Goal: Transaction & Acquisition: Purchase product/service

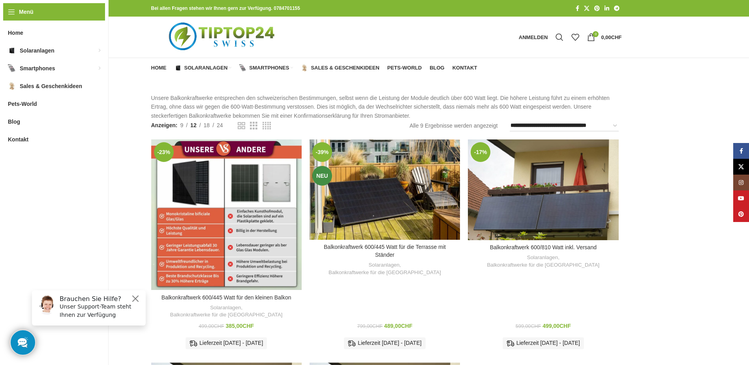
click at [210, 213] on div "Balkonkraftwerk 600/445 Watt für den kleinen Balkon" at bounding box center [217, 214] width 19 height 150
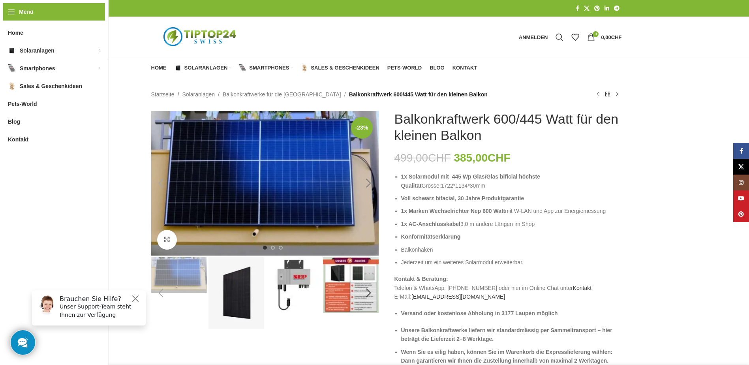
click at [367, 178] on div "Next slide" at bounding box center [369, 183] width 20 height 20
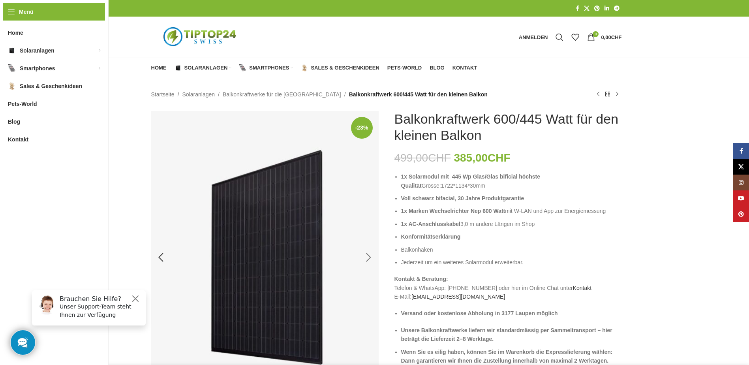
click at [366, 255] on div "Next slide" at bounding box center [369, 257] width 20 height 20
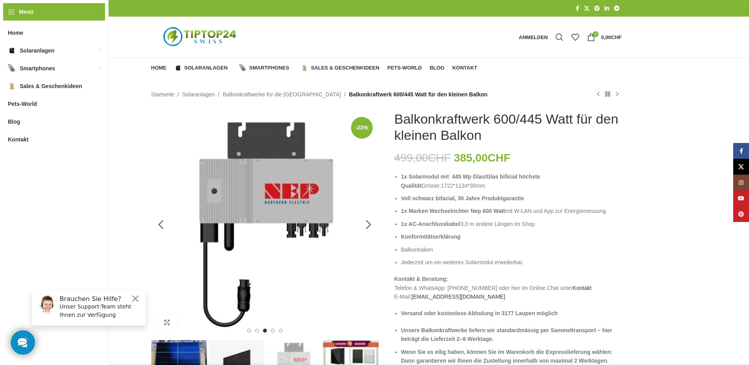
scroll to position [79, 0]
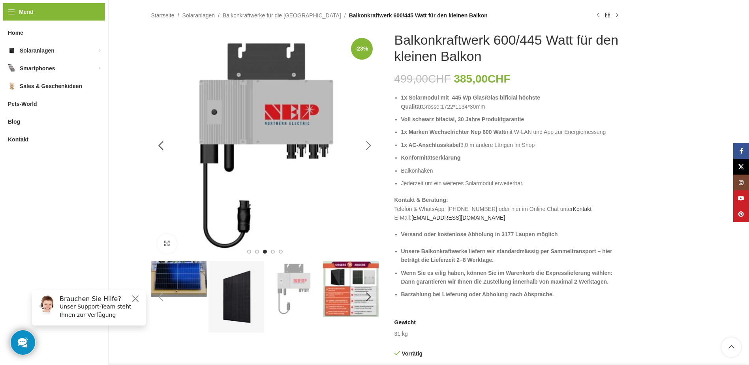
click at [368, 141] on div "Next slide" at bounding box center [369, 146] width 20 height 20
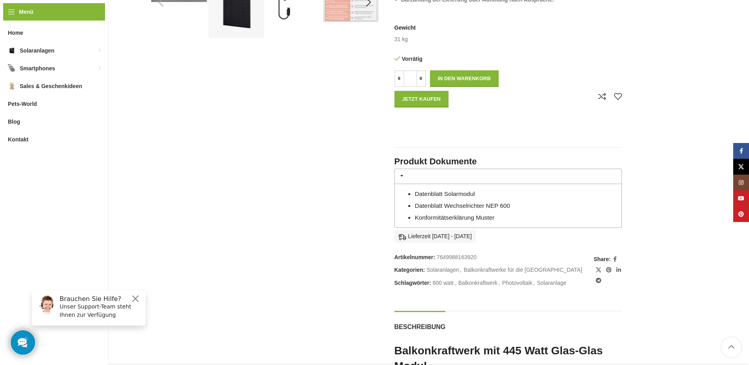
scroll to position [395, 0]
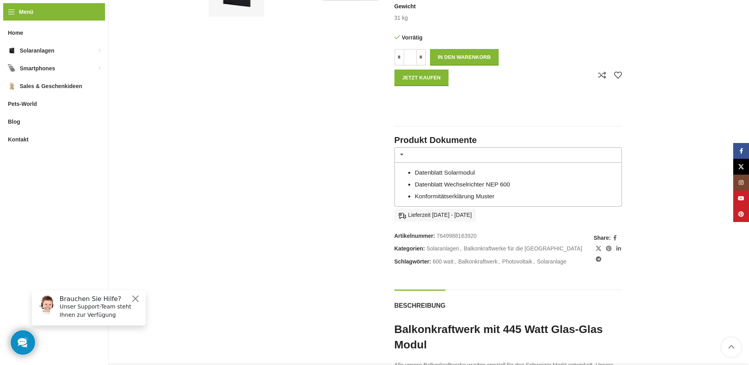
click at [451, 172] on link "Datenblatt Solarmodul" at bounding box center [444, 172] width 60 height 7
